Goal: Task Accomplishment & Management: Manage account settings

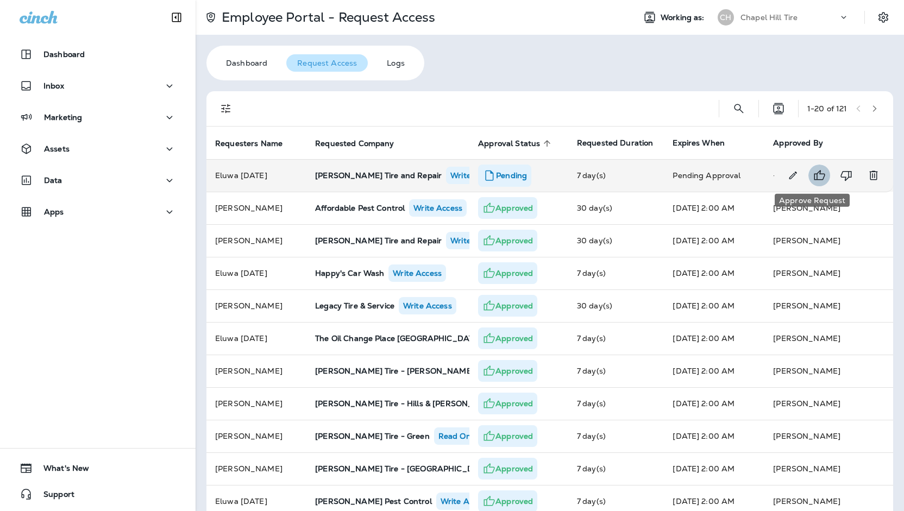
click at [815, 172] on icon "Approve Request" at bounding box center [820, 175] width 11 height 10
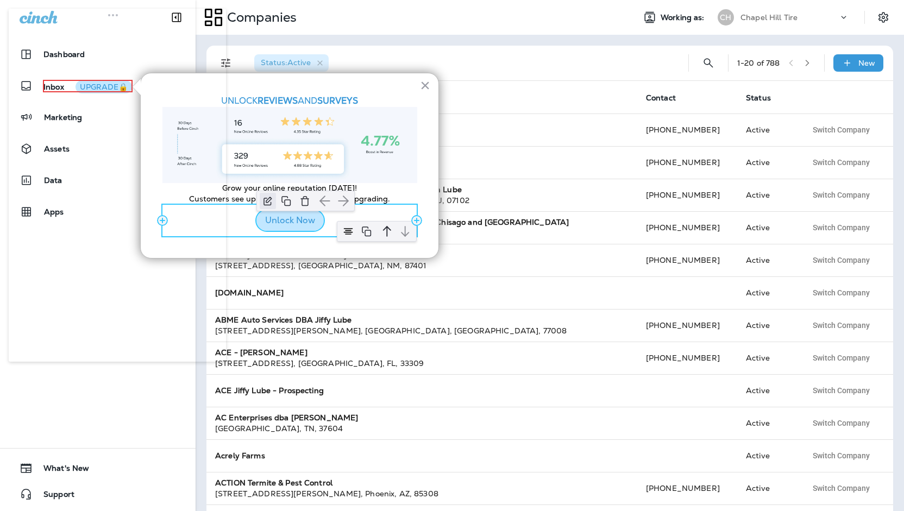
click at [267, 206] on img "button" at bounding box center [268, 201] width 16 height 16
click at [270, 203] on img "button" at bounding box center [268, 201] width 16 height 16
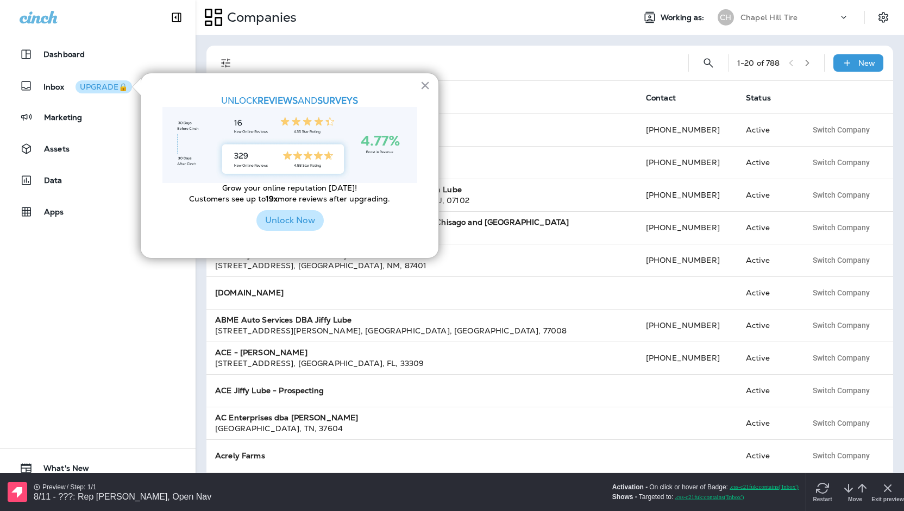
click at [273, 215] on button "Unlock Now" at bounding box center [290, 220] width 67 height 21
click at [284, 222] on button "Unlock Now" at bounding box center [290, 220] width 67 height 21
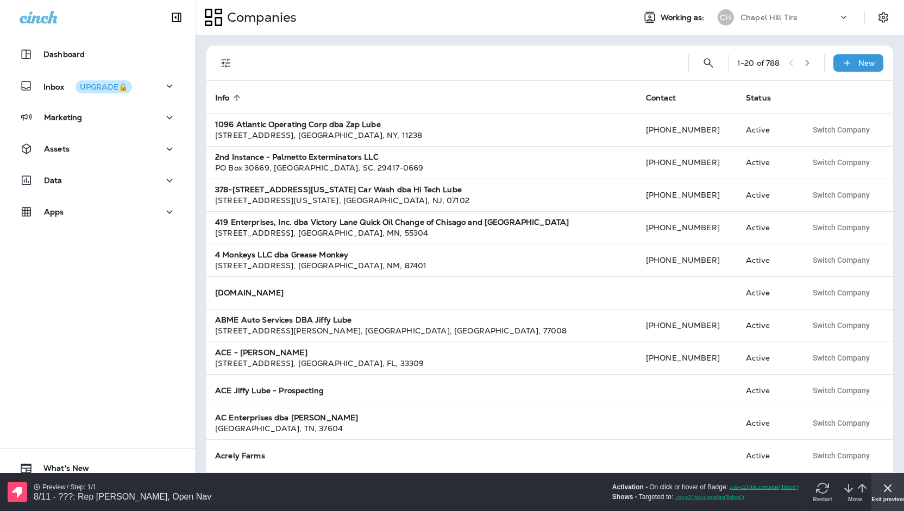
click at [898, 482] on div "Exit preview" at bounding box center [888, 492] width 33 height 38
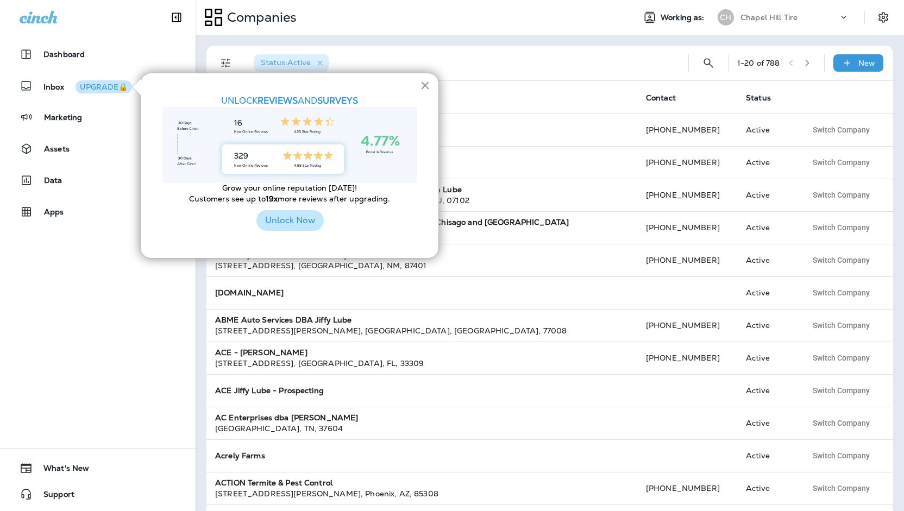
click at [297, 219] on button "Unlock Now" at bounding box center [290, 220] width 67 height 21
